Goal: Information Seeking & Learning: Learn about a topic

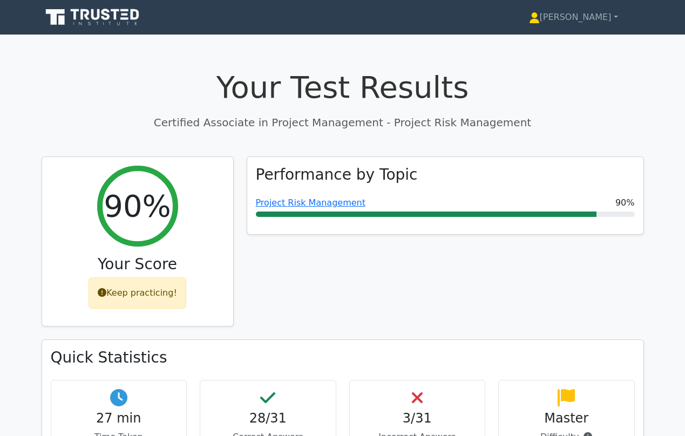
click at [94, 16] on icon at bounding box center [94, 17] width 104 height 21
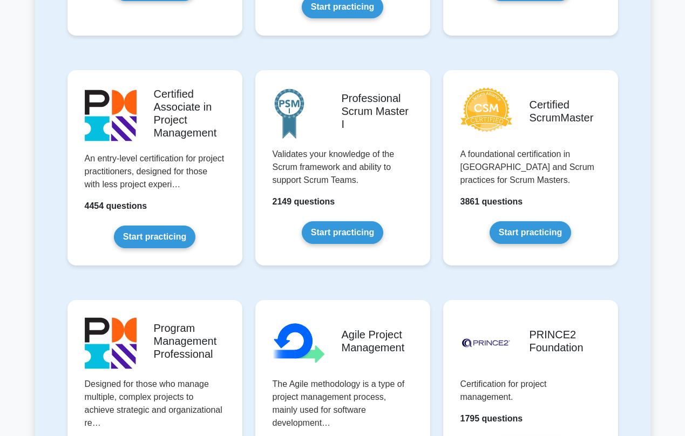
scroll to position [429, 0]
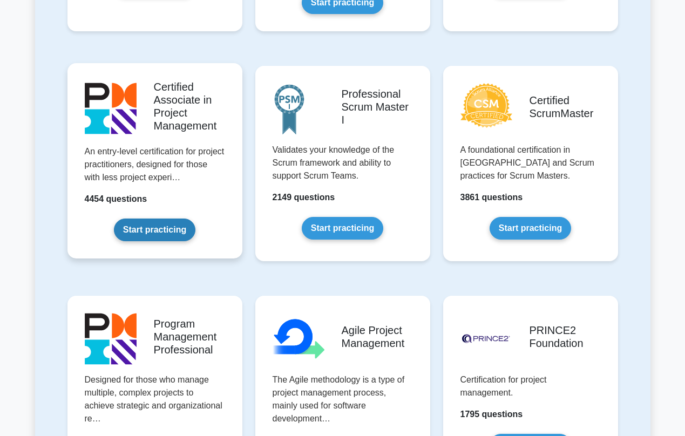
click at [154, 235] on link "Start practicing" at bounding box center [154, 230] width 81 height 23
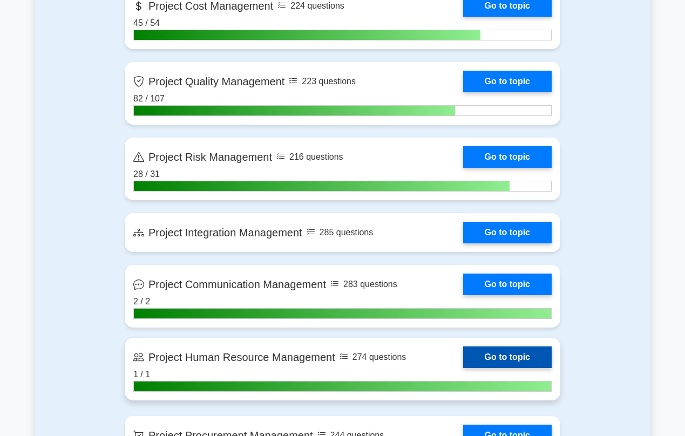
scroll to position [691, 0]
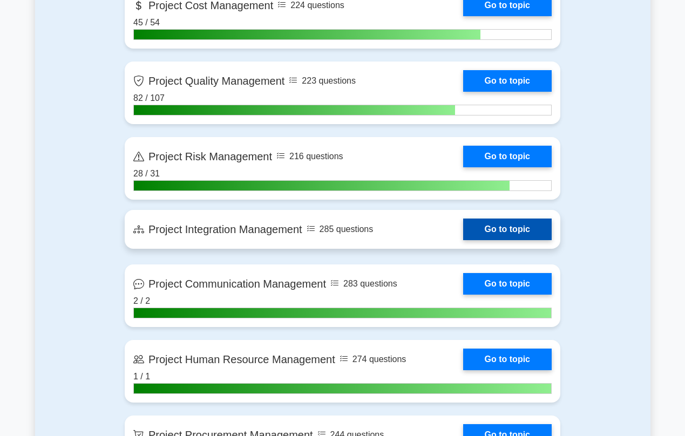
click at [463, 227] on link "Go to topic" at bounding box center [507, 230] width 89 height 22
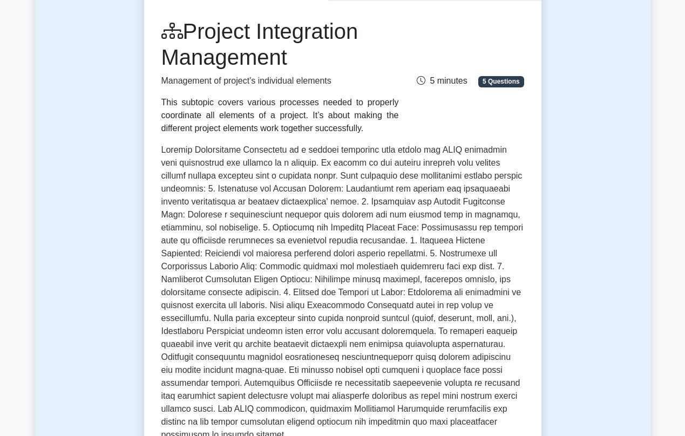
scroll to position [133, 0]
